Goal: Task Accomplishment & Management: Manage account settings

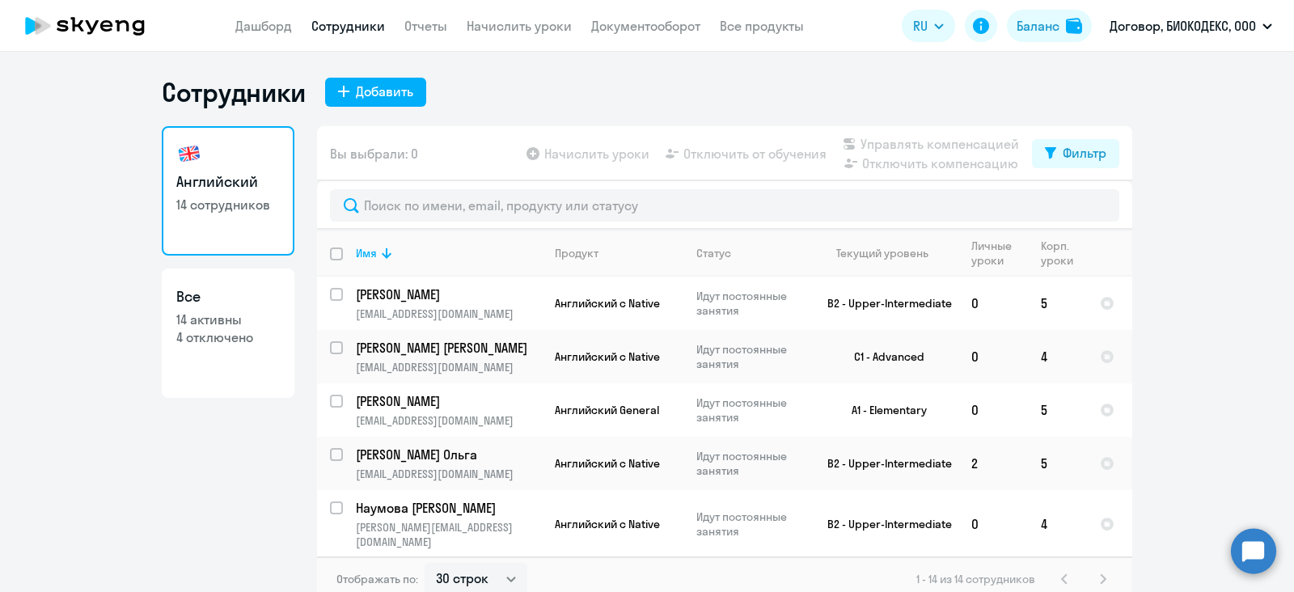
select select "30"
click at [277, 18] on link "Дашборд" at bounding box center [263, 26] width 57 height 16
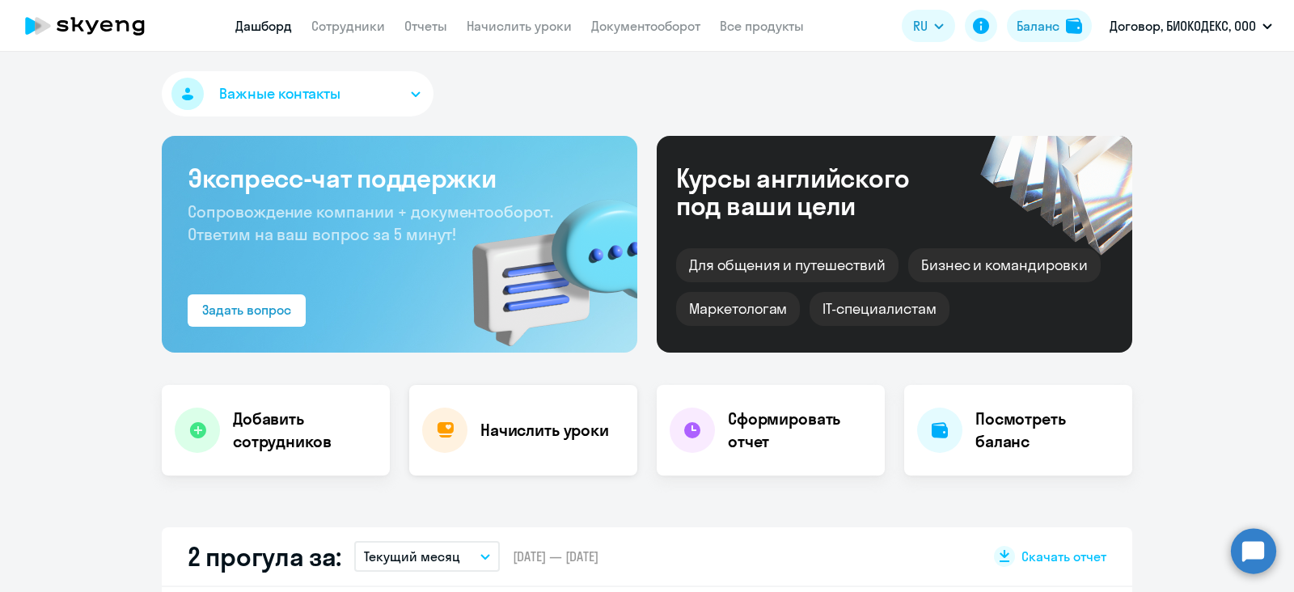
click at [506, 411] on div "Начислить уроки" at bounding box center [523, 430] width 228 height 91
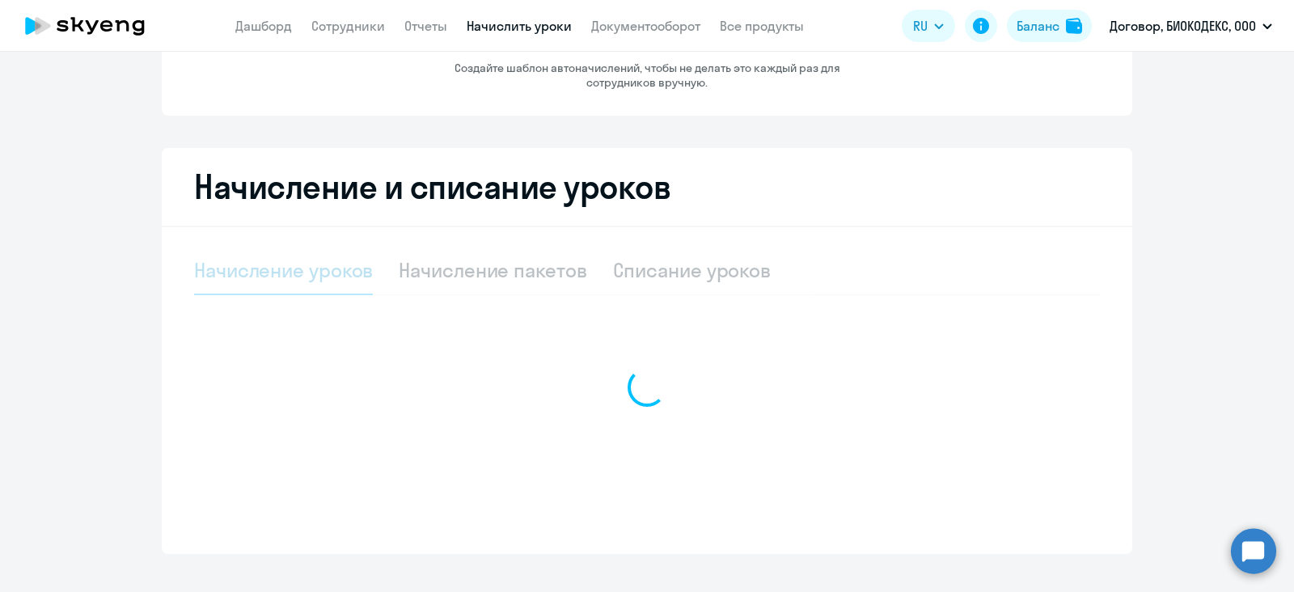
select select "10"
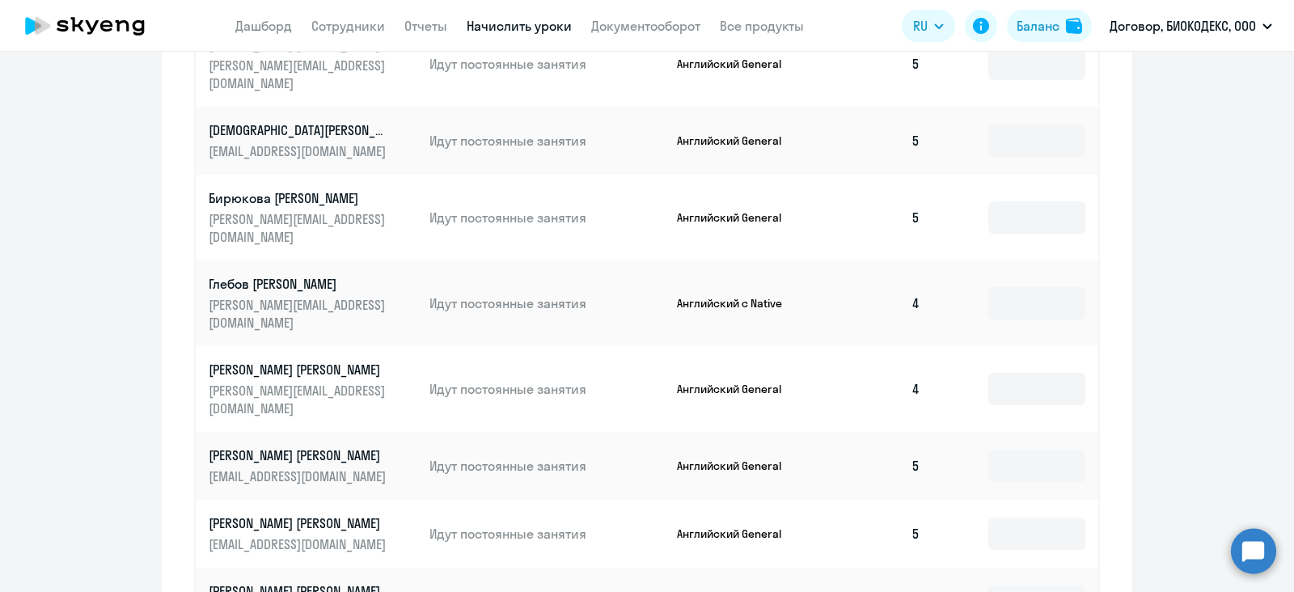
scroll to position [707, 0]
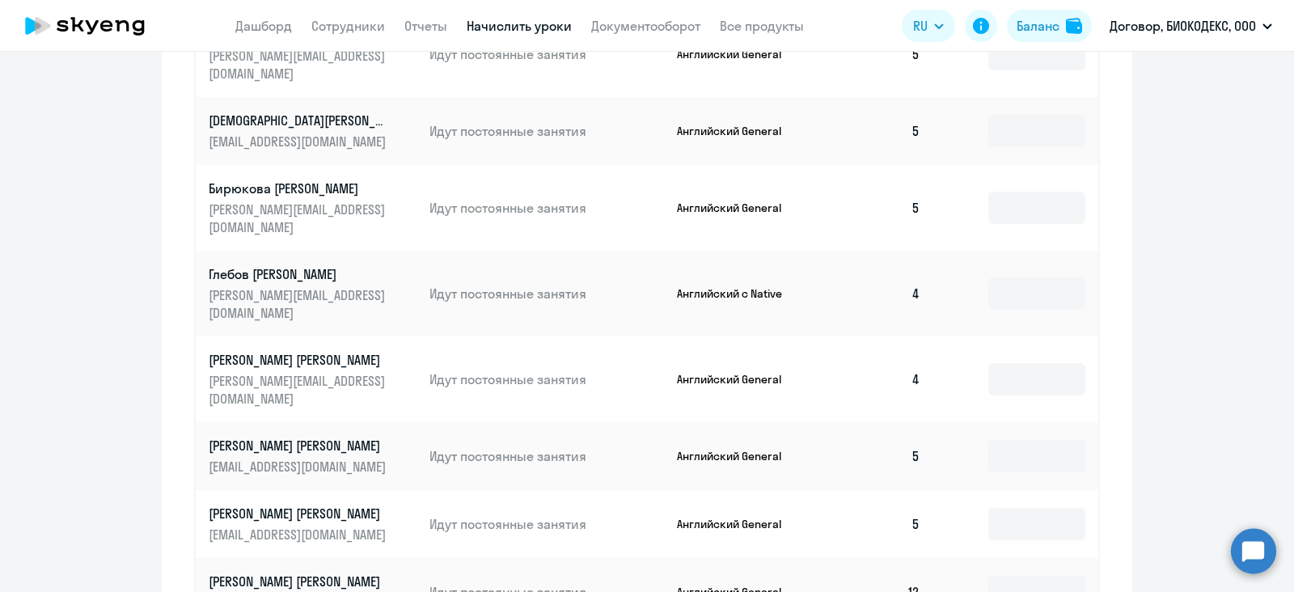
click at [976, 251] on td at bounding box center [1015, 294] width 165 height 86
click at [988, 277] on input at bounding box center [1036, 293] width 97 height 32
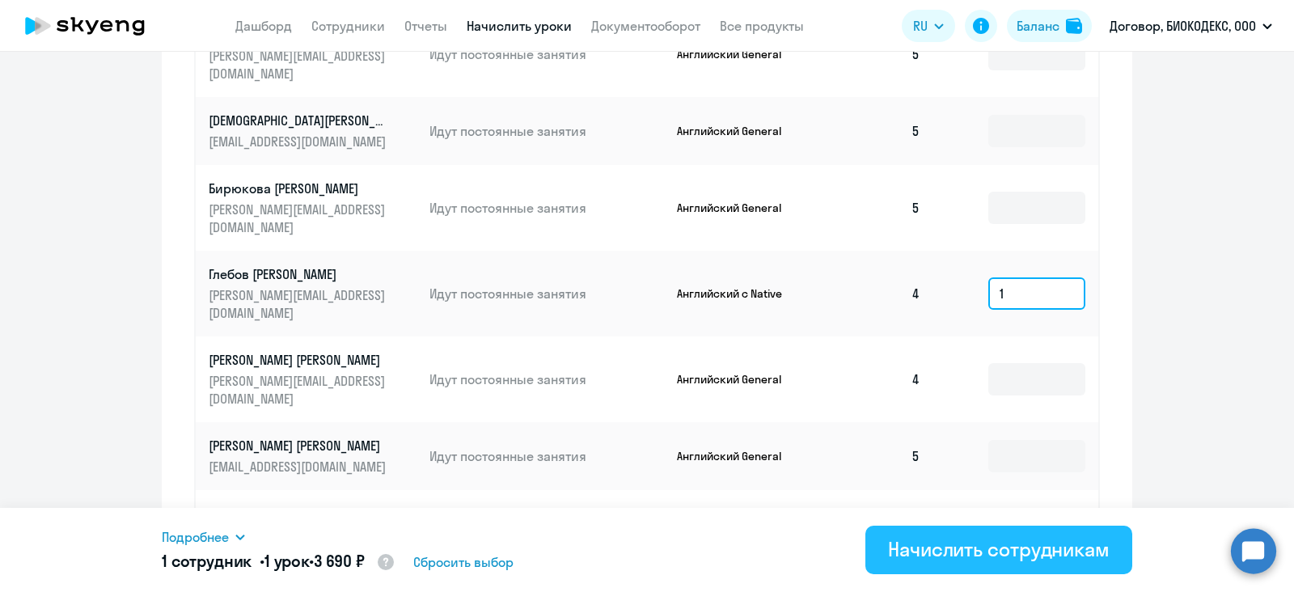
type input "1"
click at [1024, 535] on button "Начислить сотрудникам" at bounding box center [999, 550] width 267 height 49
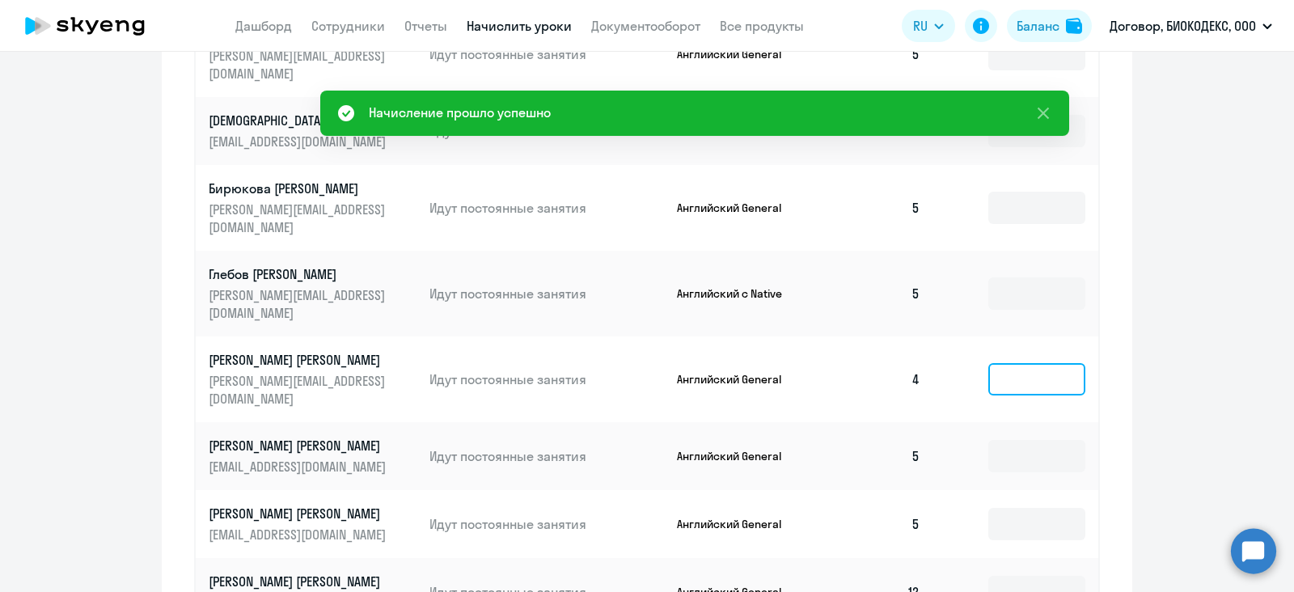
click at [992, 363] on input at bounding box center [1036, 379] width 97 height 32
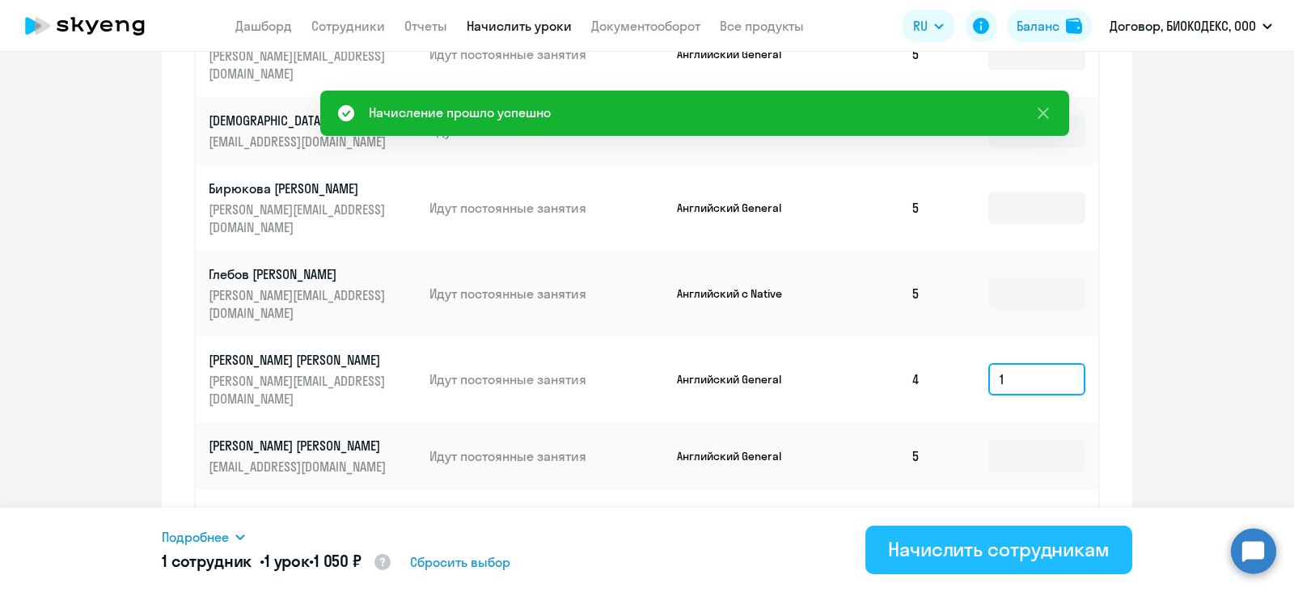
type input "1"
click at [991, 541] on div "Начислить сотрудникам" at bounding box center [999, 549] width 222 height 26
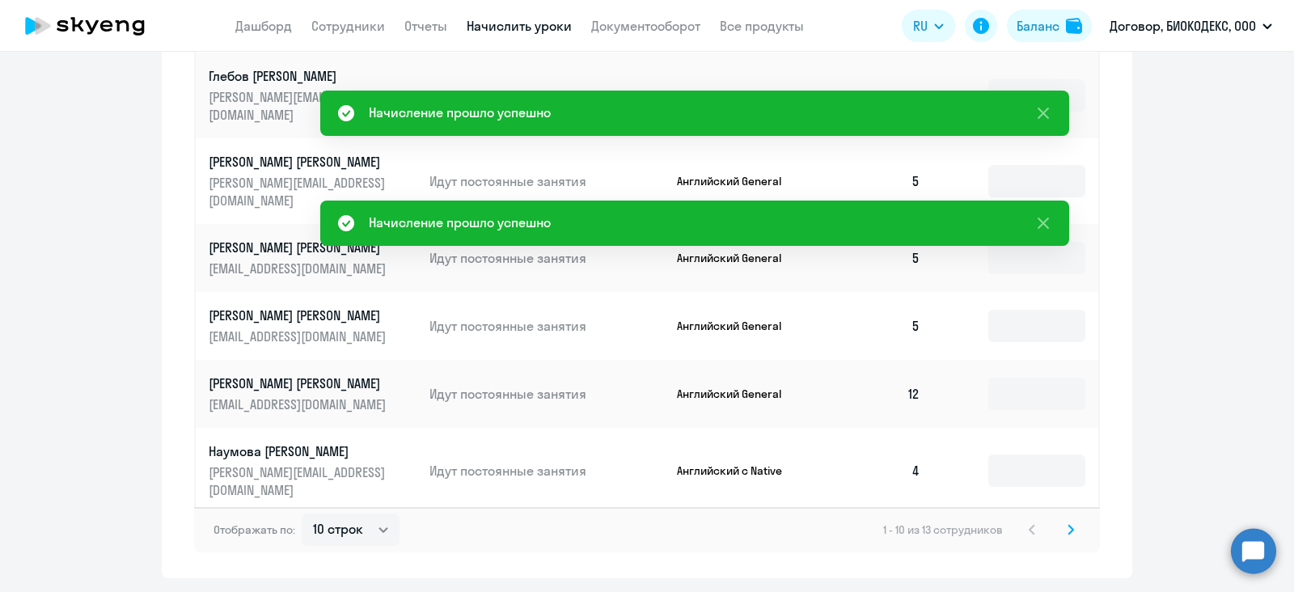
scroll to position [910, 0]
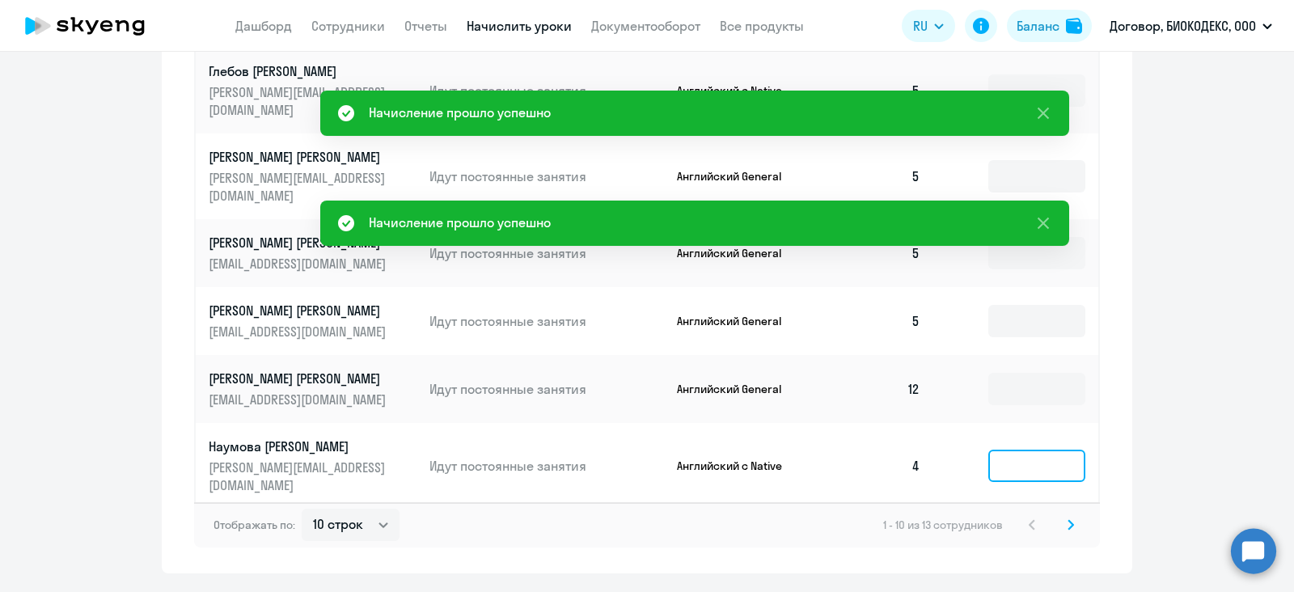
click at [1027, 450] on input at bounding box center [1036, 466] width 97 height 32
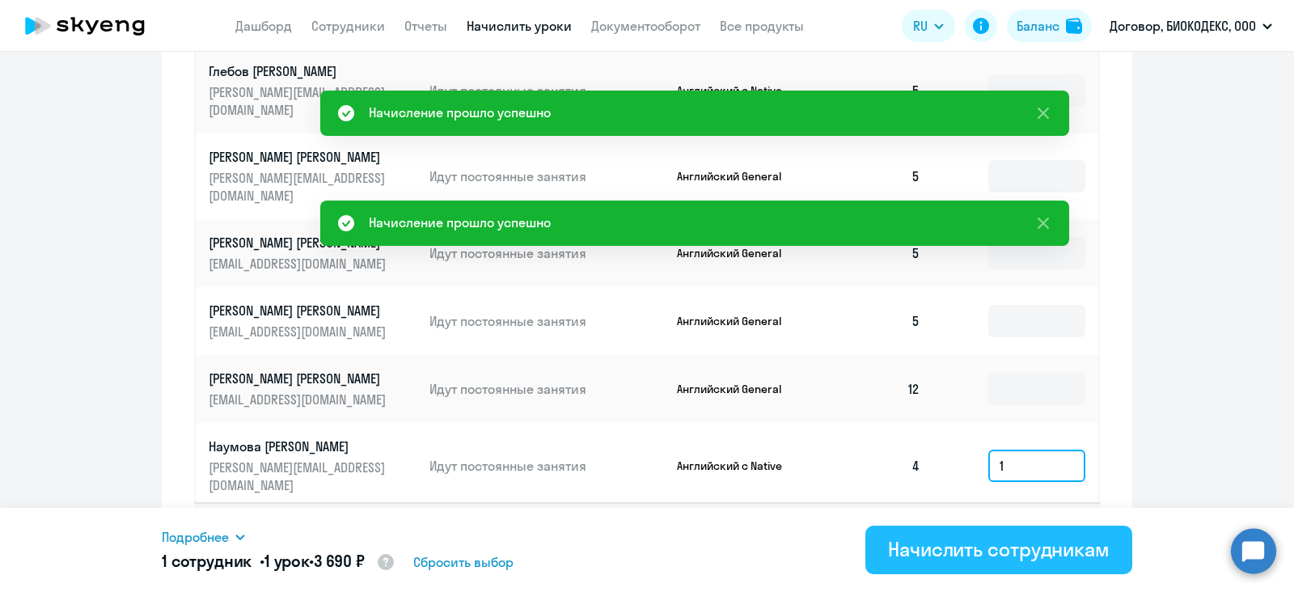
type input "1"
click at [1018, 564] on button "Начислить сотрудникам" at bounding box center [999, 550] width 267 height 49
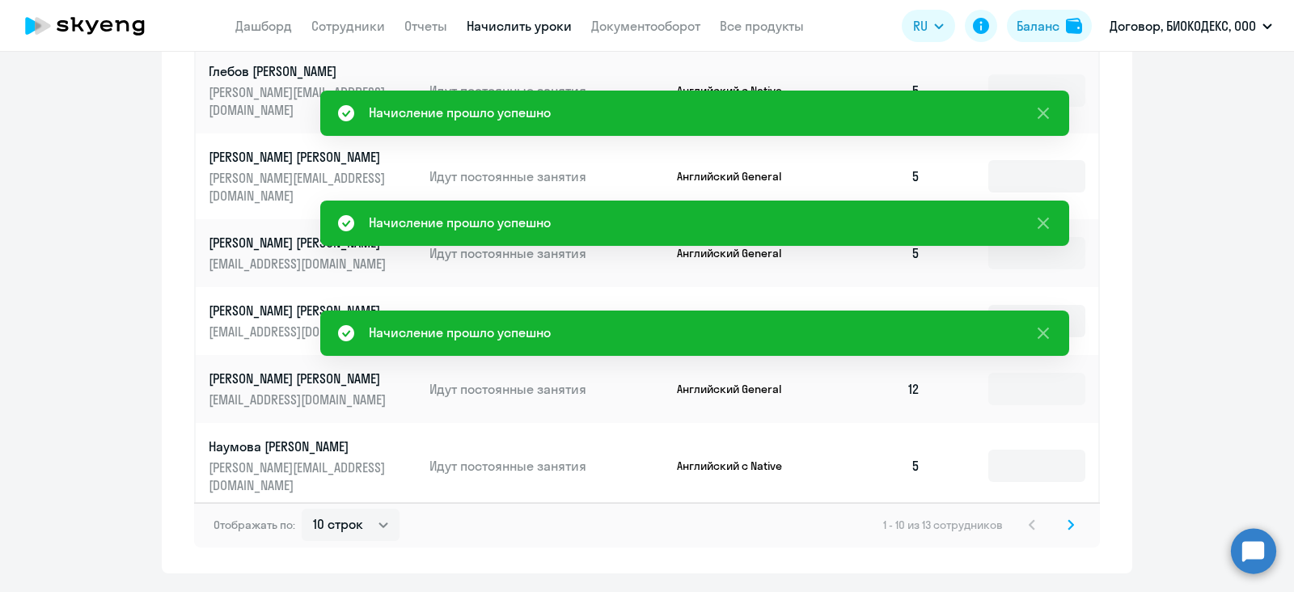
click at [1069, 520] on icon at bounding box center [1071, 524] width 5 height 9
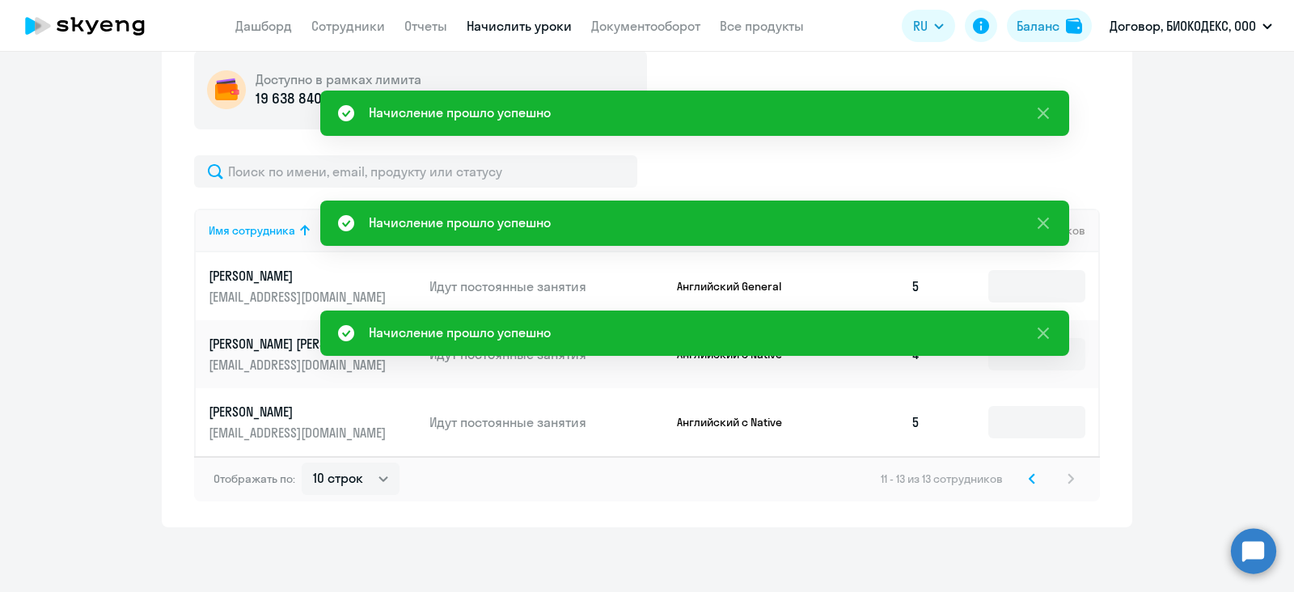
scroll to position [466, 0]
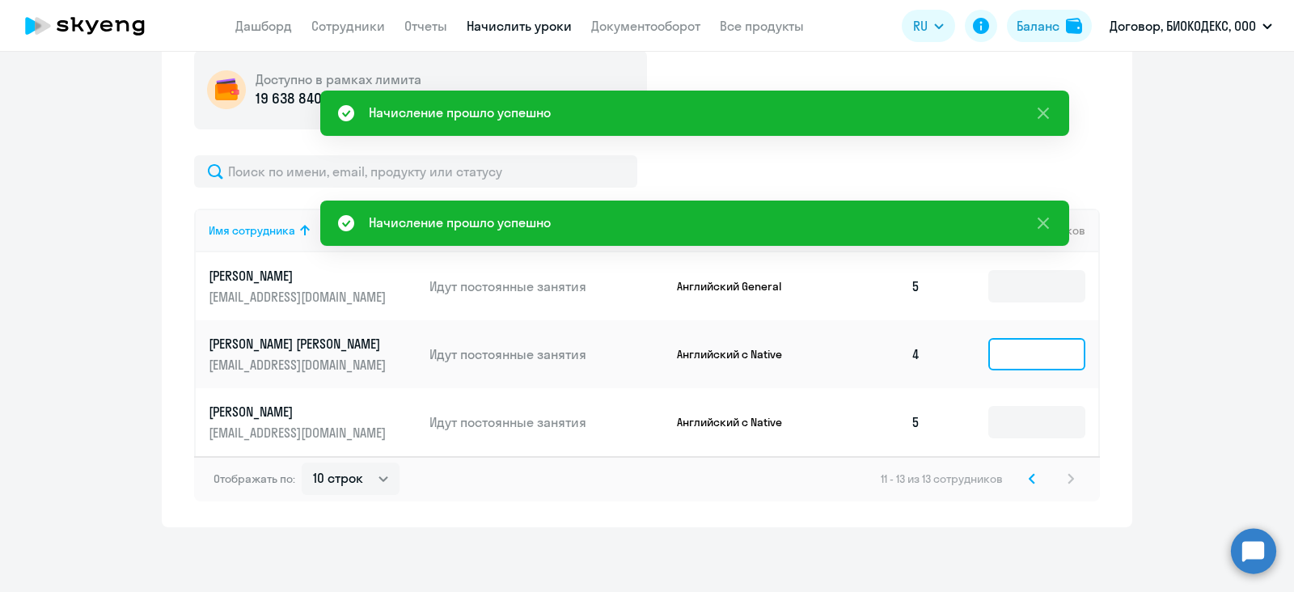
click at [994, 349] on input at bounding box center [1036, 354] width 97 height 32
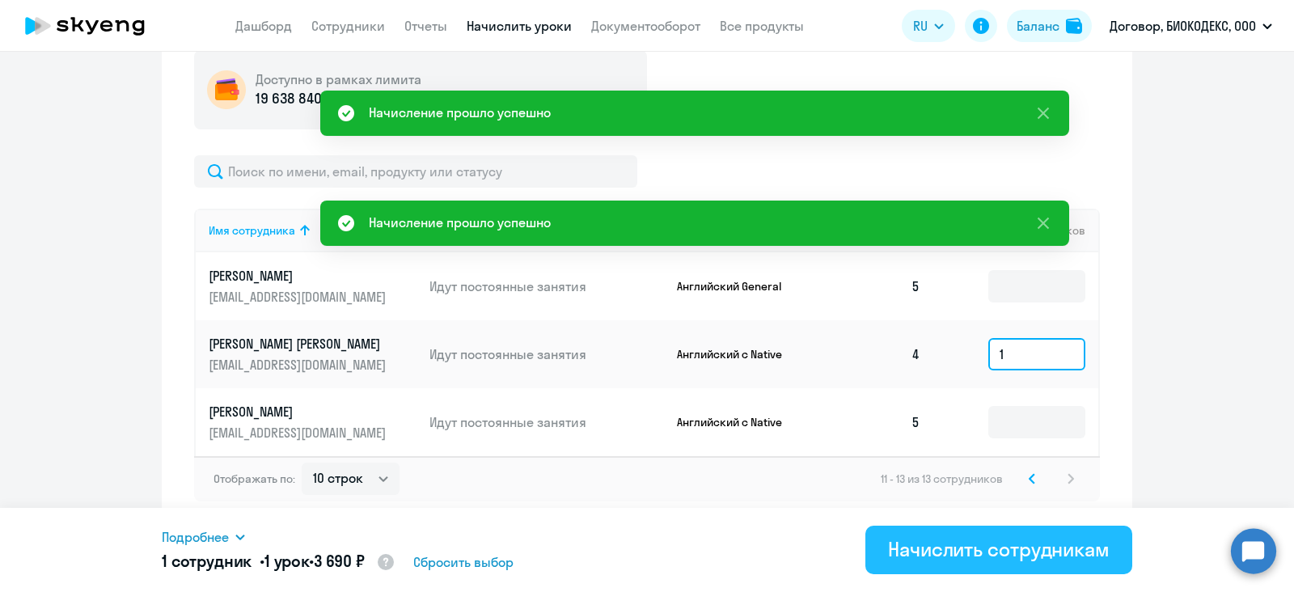
type input "1"
click at [1038, 535] on button "Начислить сотрудникам" at bounding box center [999, 550] width 267 height 49
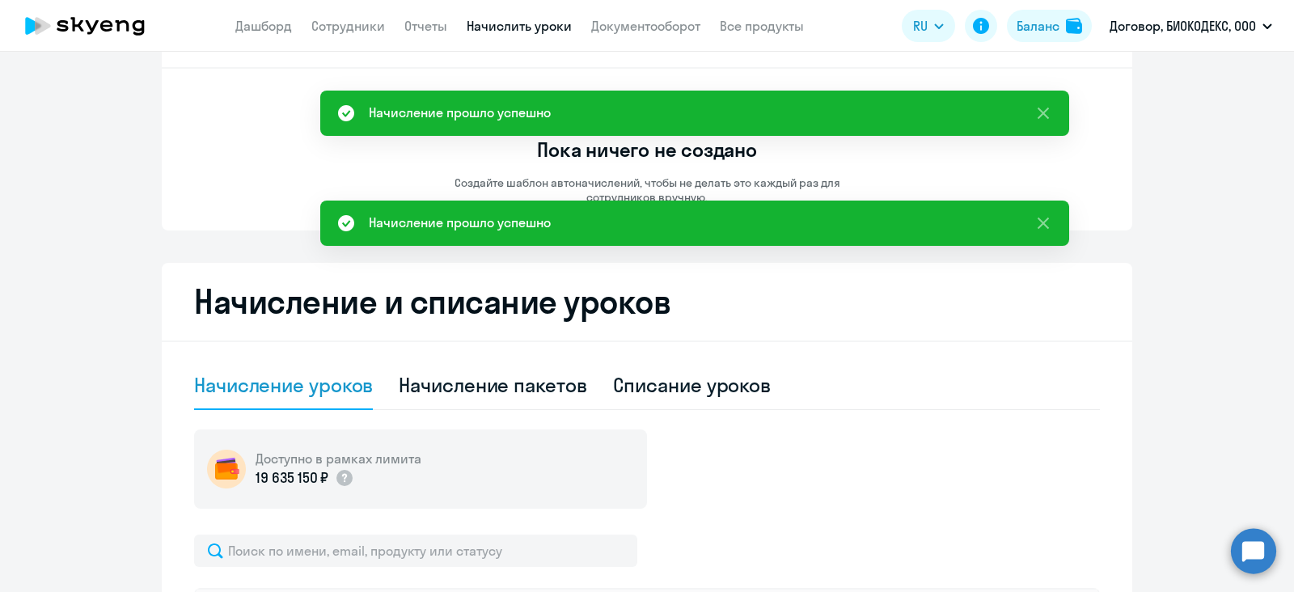
scroll to position [0, 0]
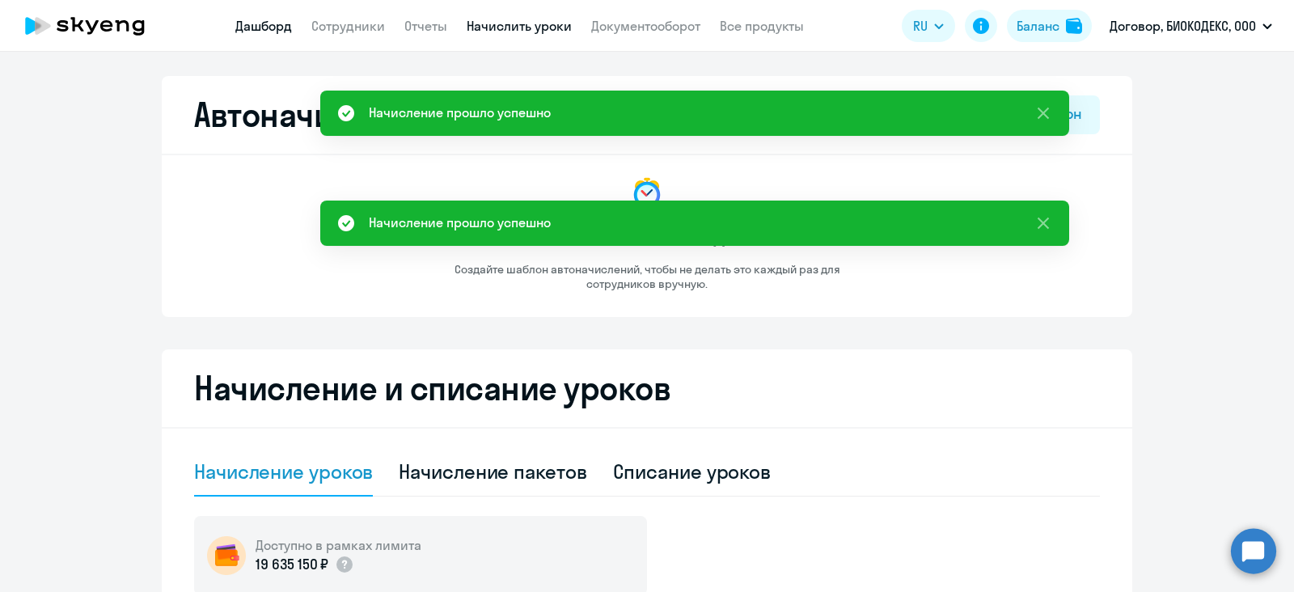
click at [266, 26] on link "Дашборд" at bounding box center [263, 26] width 57 height 16
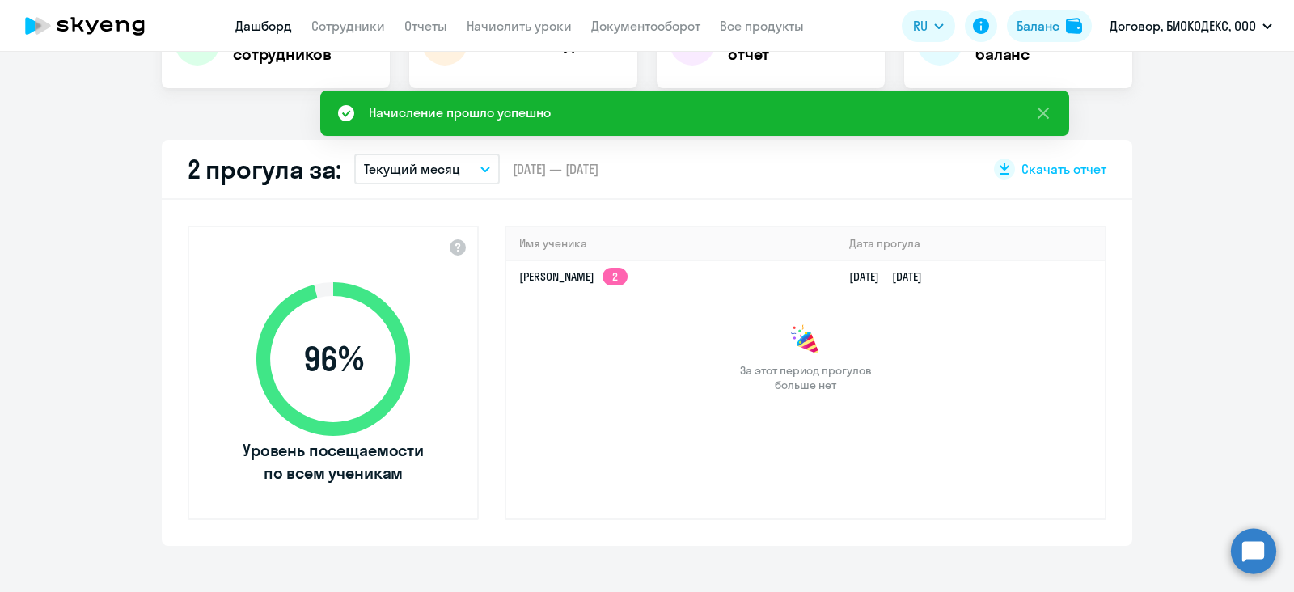
scroll to position [404, 0]
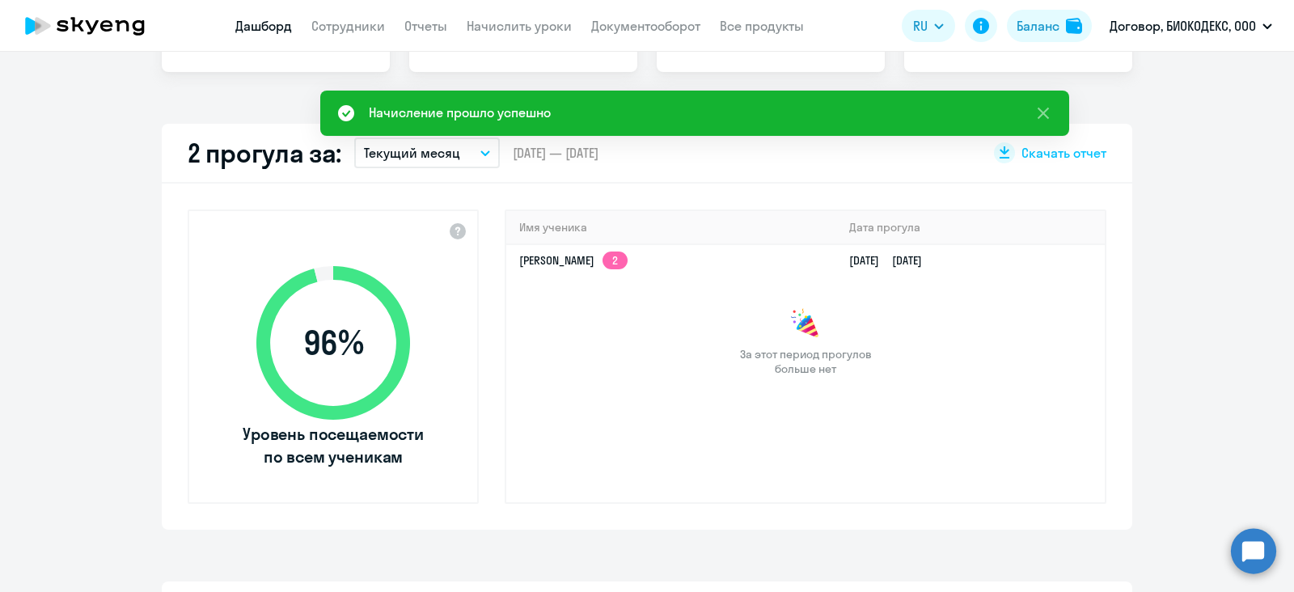
select select "30"
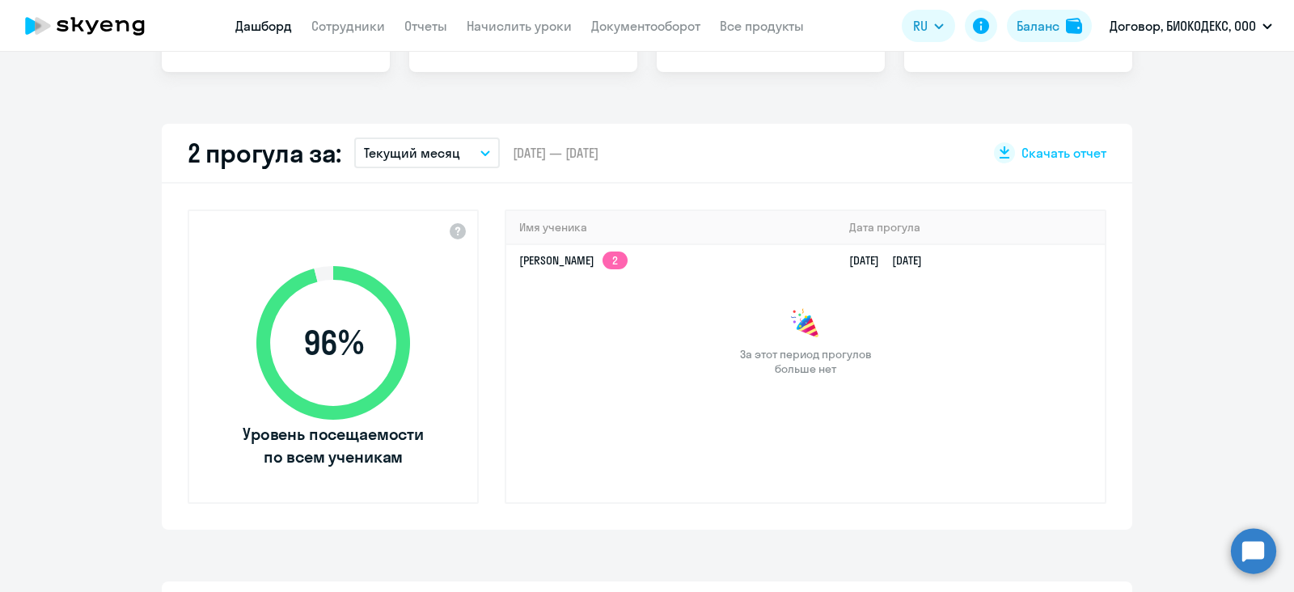
click at [647, 415] on div "Имя ученика [PERSON_NAME] прогула [PERSON_NAME] 2 [DATE] [DATE] За этот период …" at bounding box center [806, 357] width 602 height 294
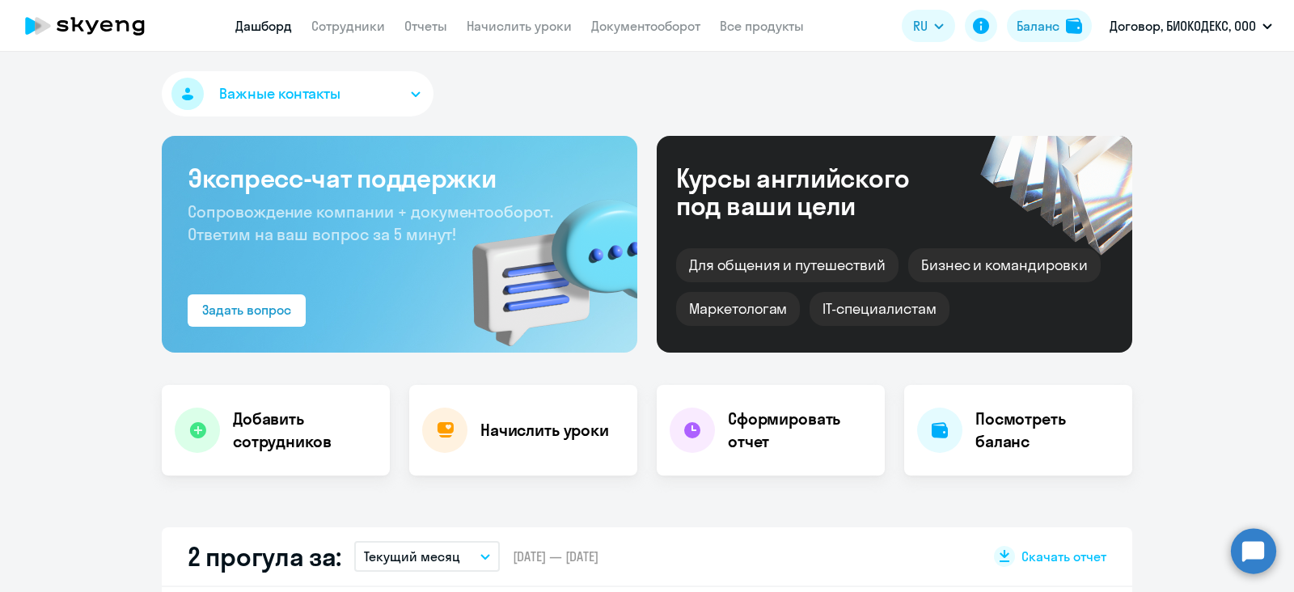
select select "30"
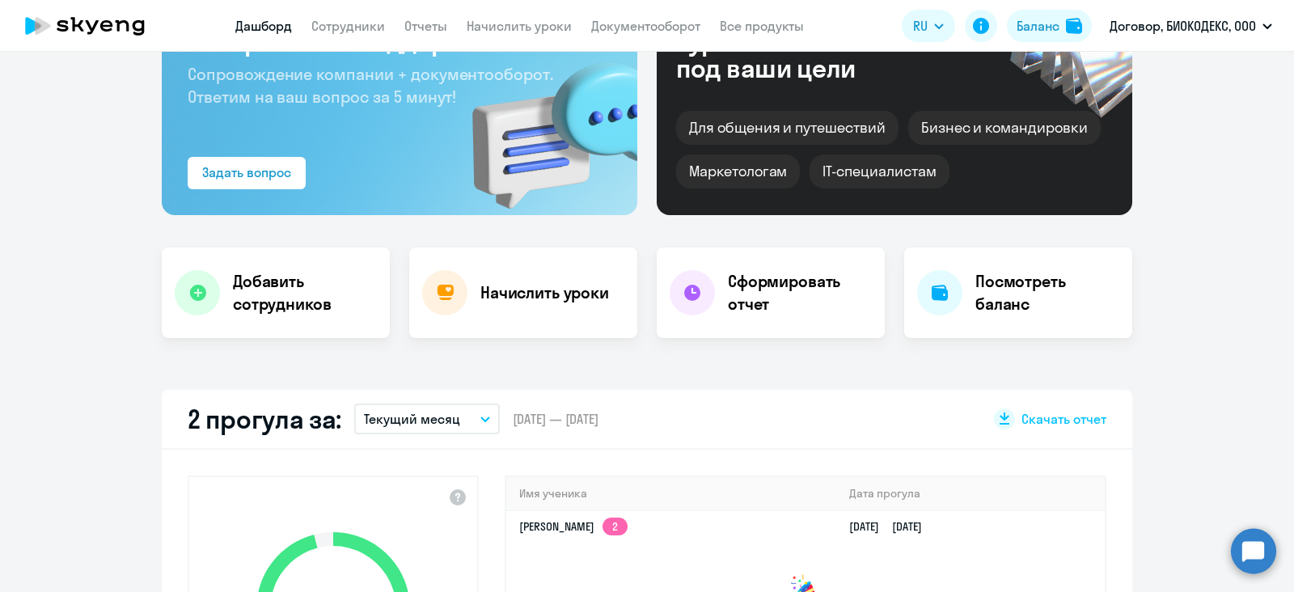
scroll to position [404, 0]
